Goal: Information Seeking & Learning: Learn about a topic

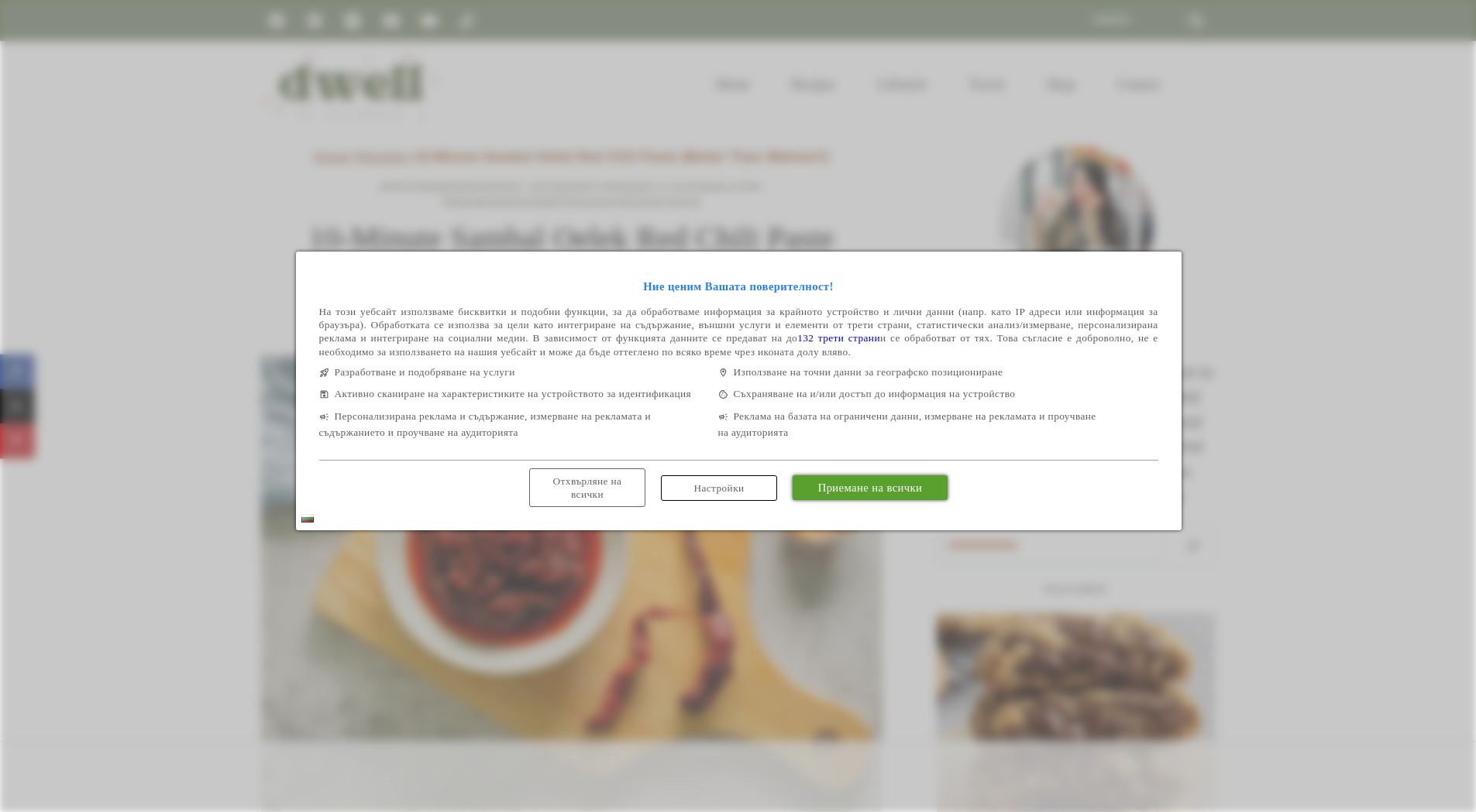
click at [901, 501] on link "Приемане на всички" at bounding box center [870, 487] width 155 height 24
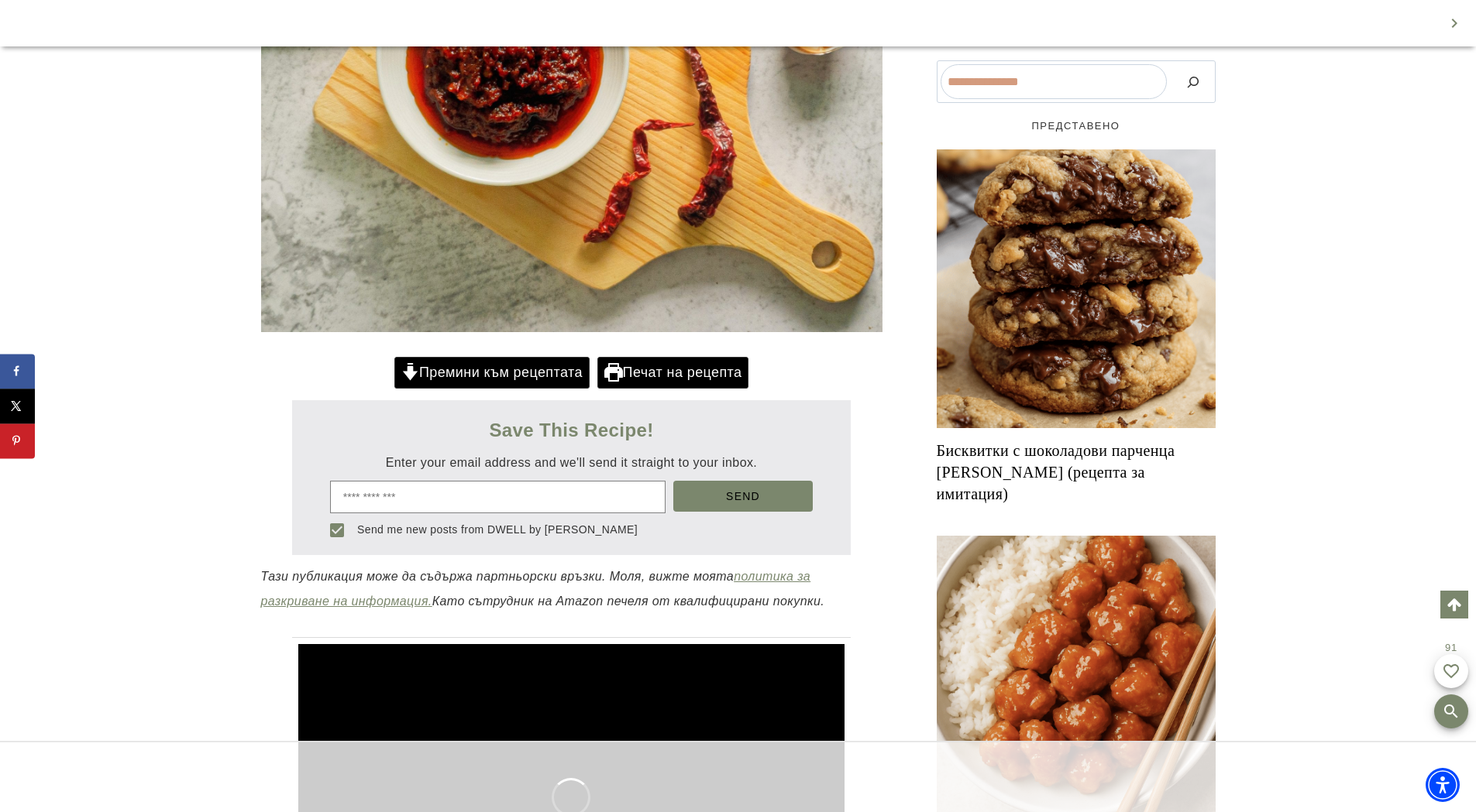
scroll to position [625, 0]
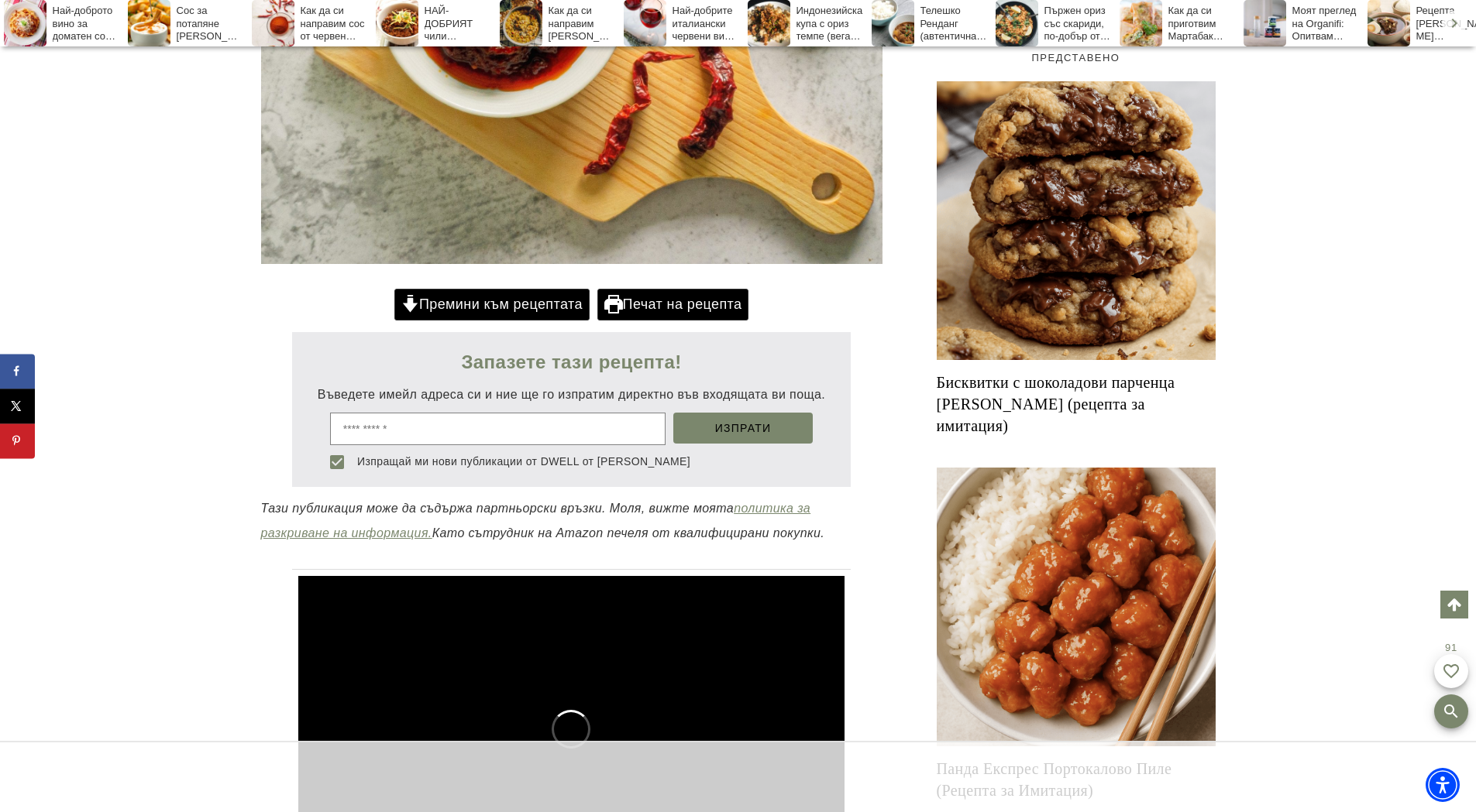
click at [625, 361] on font "Запазете тази рецепта!" at bounding box center [571, 362] width 220 height 21
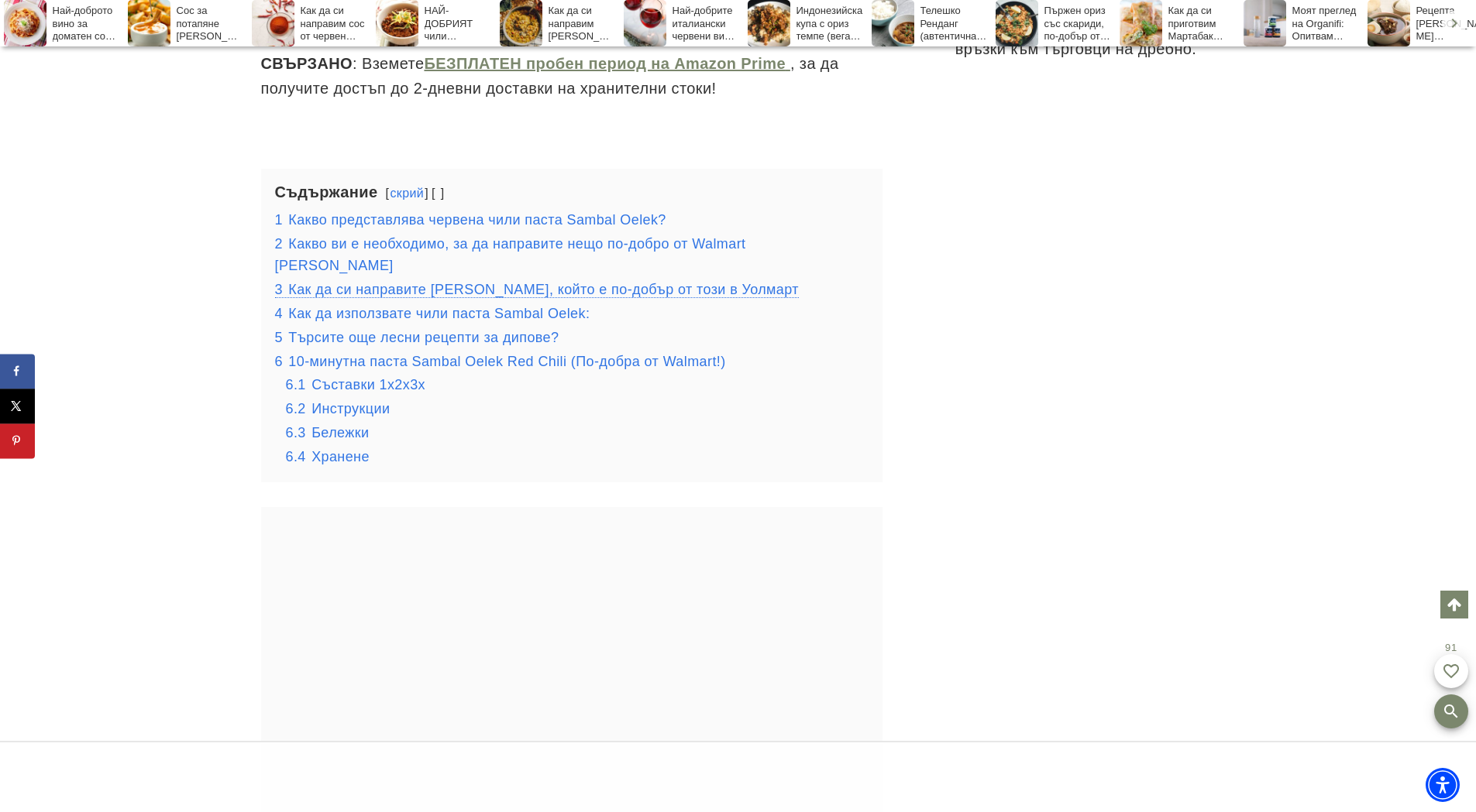
scroll to position [2018, 0]
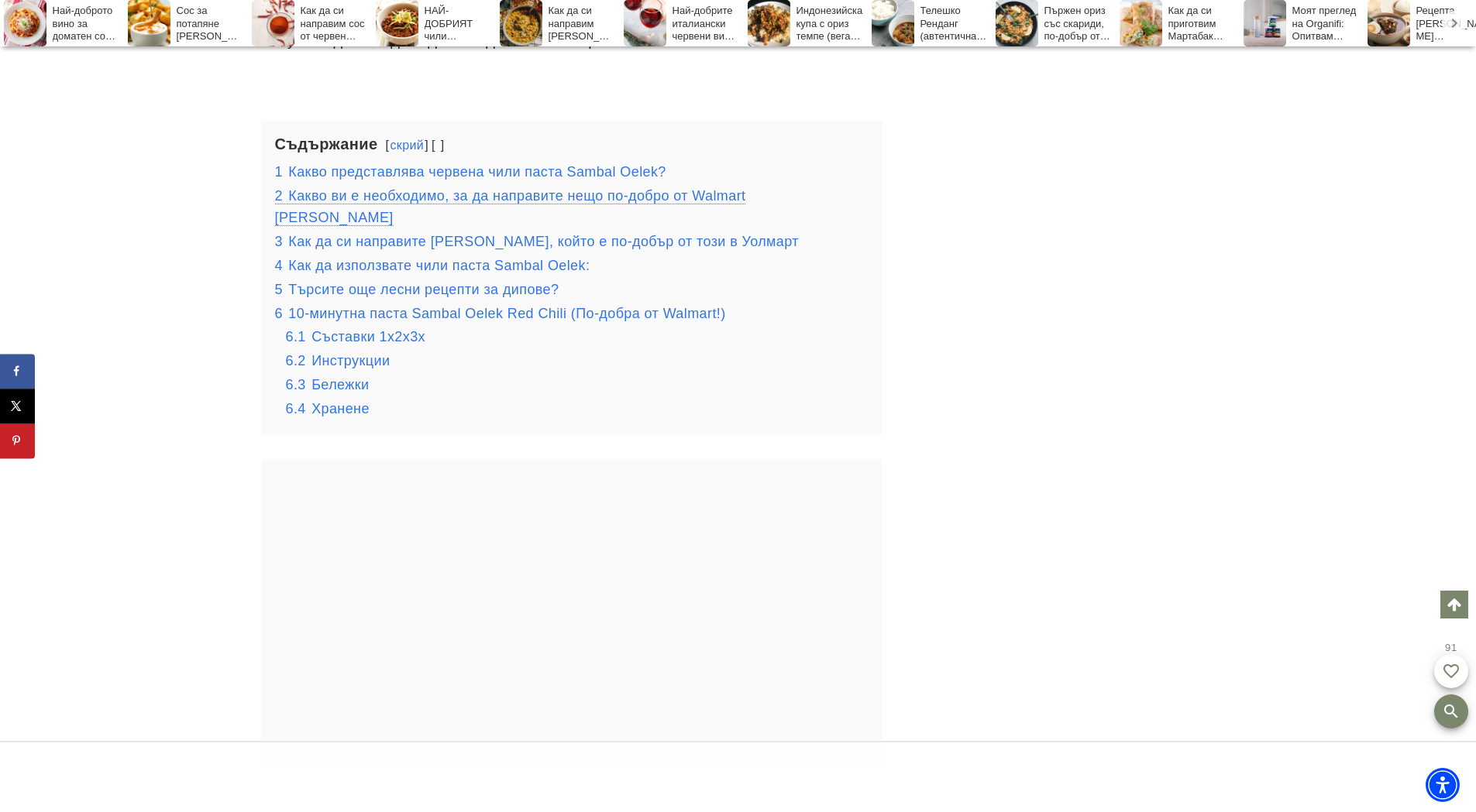
click at [746, 200] on font "Какво ви е необходимо, за да направите нещо по-добро от Walmart Самбал Оелек" at bounding box center [510, 207] width 471 height 38
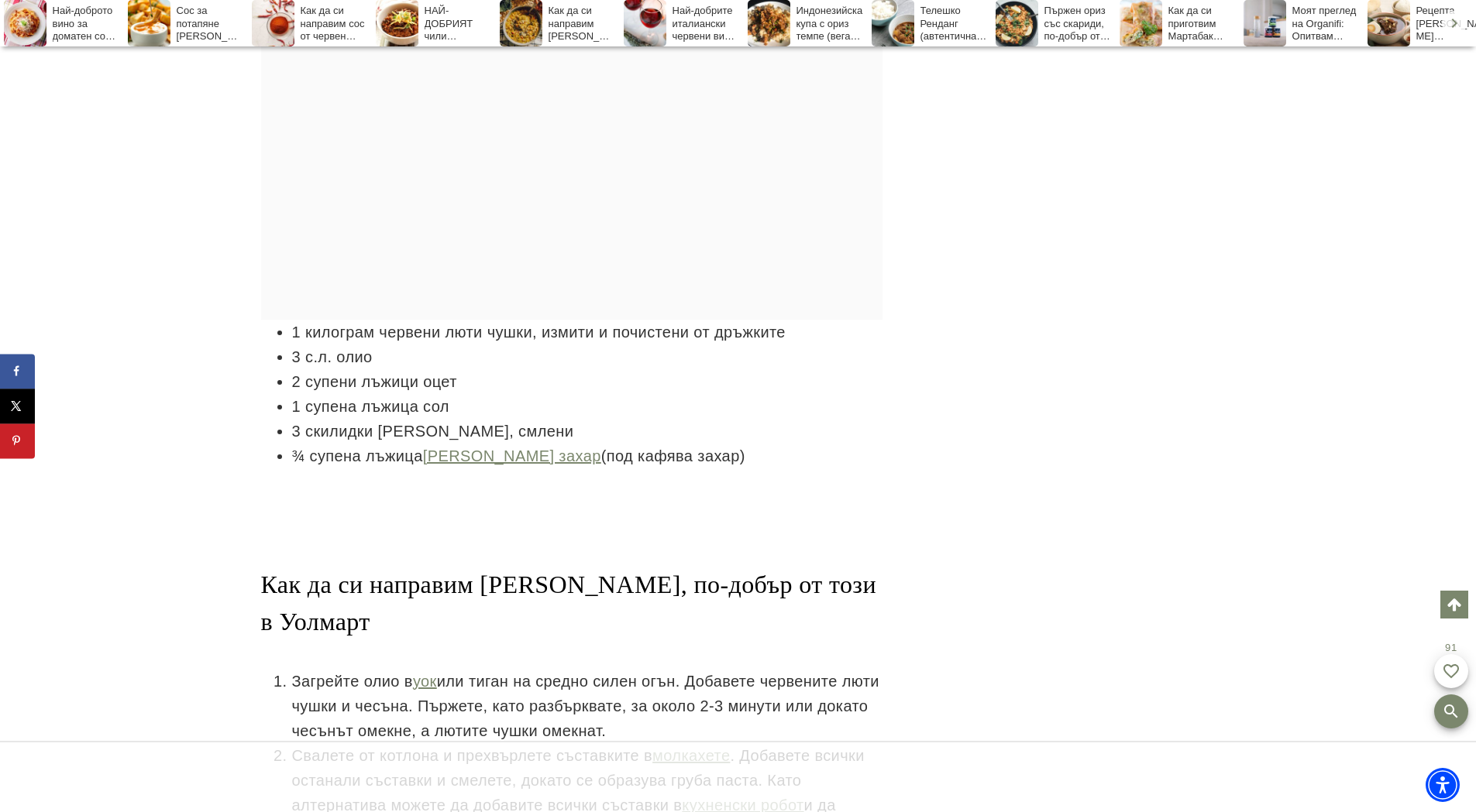
scroll to position [4140, 0]
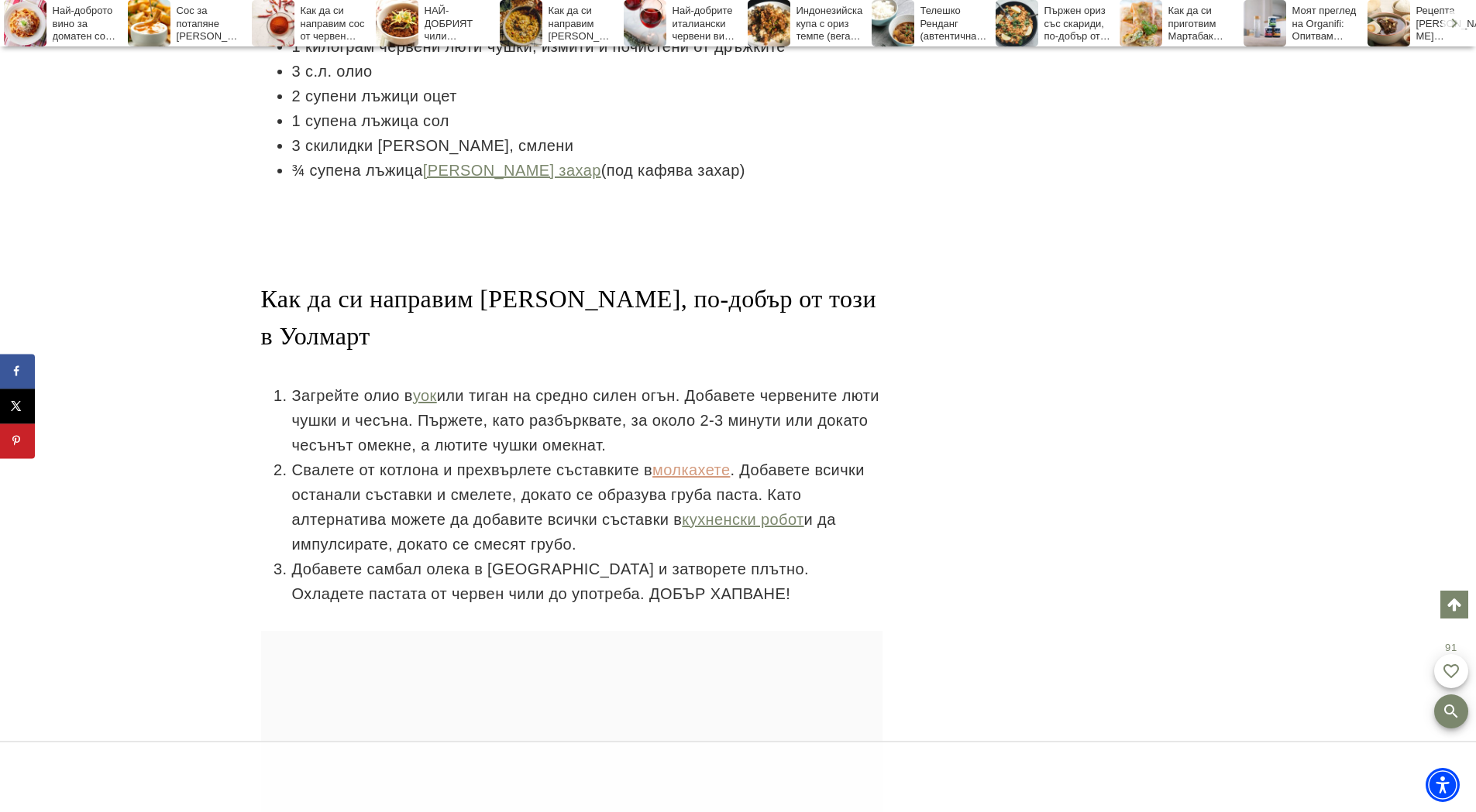
click at [693, 479] on font "молкахете" at bounding box center [691, 470] width 77 height 17
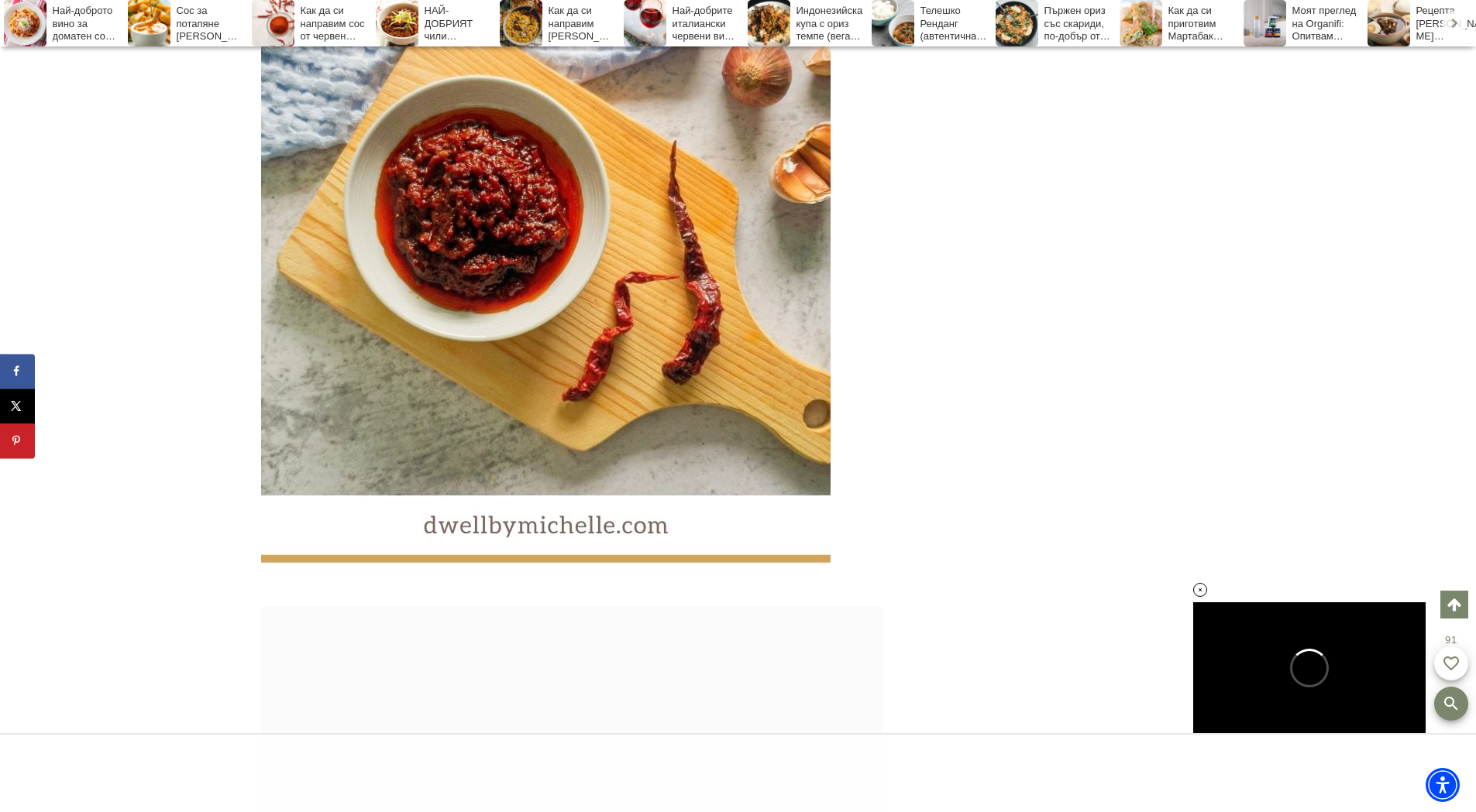
scroll to position [6773, 0]
